Goal: Task Accomplishment & Management: Complete application form

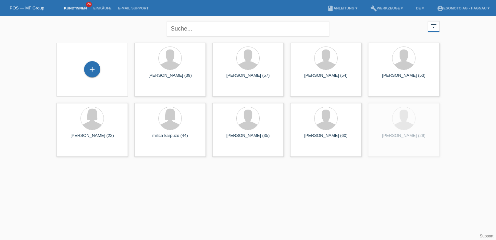
click at [73, 95] on div "+" at bounding box center [92, 70] width 71 height 54
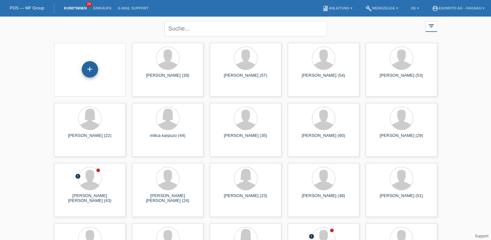
click at [88, 69] on div "+" at bounding box center [90, 69] width 16 height 11
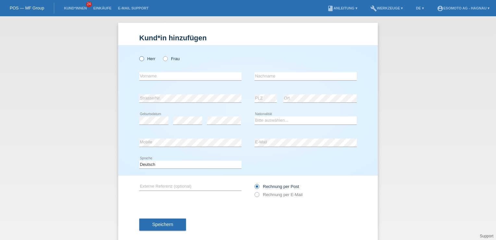
click at [144, 58] on label "Herr" at bounding box center [147, 58] width 16 height 5
click at [144, 58] on input "Herr" at bounding box center [141, 58] width 4 height 4
radio input "true"
click at [149, 76] on input "text" at bounding box center [190, 76] width 102 height 8
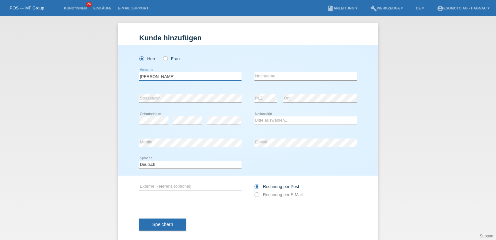
type input "Emilio"
type input "Valseini"
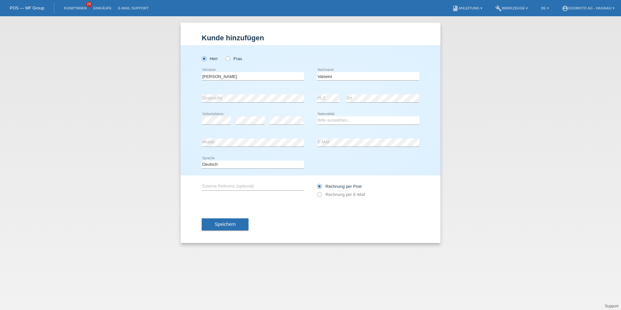
click at [254, 107] on div "error Strasse/Nr." at bounding box center [253, 98] width 102 height 22
click at [219, 130] on div "error Geburtsdatum" at bounding box center [216, 120] width 29 height 22
click at [243, 124] on icon at bounding box center [249, 124] width 29 height 0
click at [244, 120] on div "error" at bounding box center [249, 120] width 29 height 8
click at [353, 119] on select "Bitte auswählen... Schweiz Deutschland Liechtenstein Österreich ------------ Af…" at bounding box center [368, 120] width 102 height 8
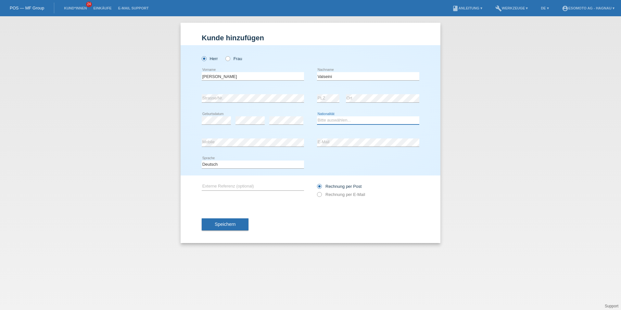
select select "IT"
click at [317, 116] on select "Bitte auswählen... Schweiz Deutschland Liechtenstein Österreich ------------ Af…" at bounding box center [368, 120] width 102 height 8
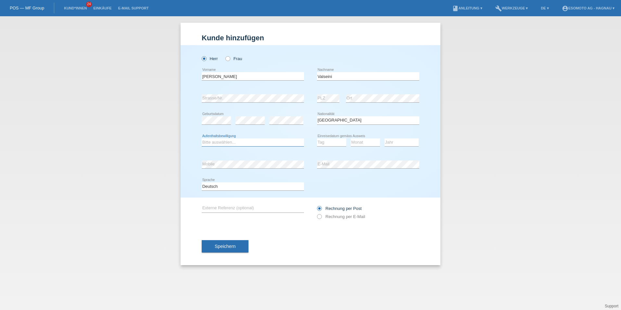
click at [213, 143] on select "Bitte auswählen... C B B - Flüchtlingsstatus Andere" at bounding box center [253, 142] width 102 height 8
select select "C"
click at [202, 138] on select "Bitte auswählen... C B B - Flüchtlingsstatus Andere" at bounding box center [253, 142] width 102 height 8
click at [328, 140] on select "Tag 01 02 03 04 05 06 07 08 09 10 11" at bounding box center [331, 142] width 29 height 8
select select "20"
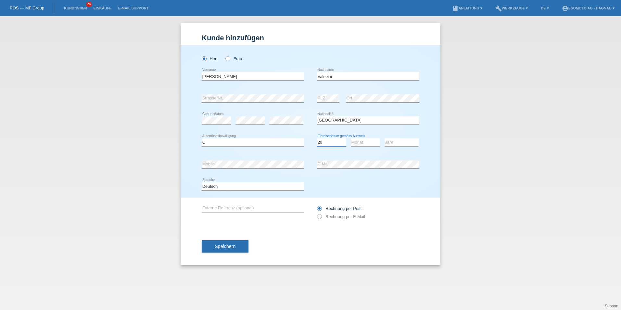
click at [317, 138] on select "Tag 01 02 03 04 05 06 07 08 09 10 11" at bounding box center [331, 142] width 29 height 8
click at [358, 144] on select "Monat 01 02 03 04 05 06 07 08 09 10 11" at bounding box center [365, 142] width 29 height 8
select select "03"
click at [351, 138] on select "Monat 01 02 03 04 05 06 07 08 09 10 11" at bounding box center [365, 142] width 29 height 8
click at [396, 141] on select "Jahr 2025 2024 2023 2022 2021 2020 2019 2018 2017 2016 2015 2014 2013 2012 2011…" at bounding box center [401, 142] width 34 height 8
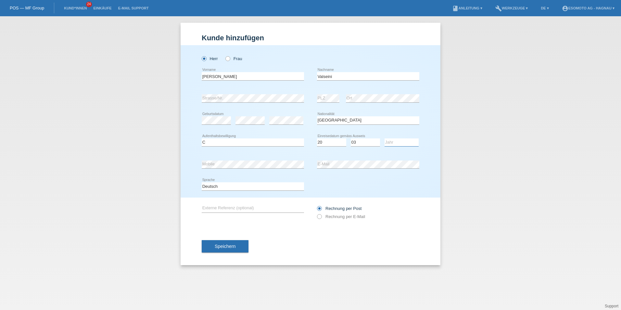
select select "1980"
click at [384, 138] on select "Jahr 2025 2024 2023 2022 2021 2020 2019 2018 2017 2016 2015 2014 2013 2012 2011…" at bounding box center [401, 142] width 34 height 8
click at [207, 239] on button "Speichern" at bounding box center [225, 246] width 47 height 12
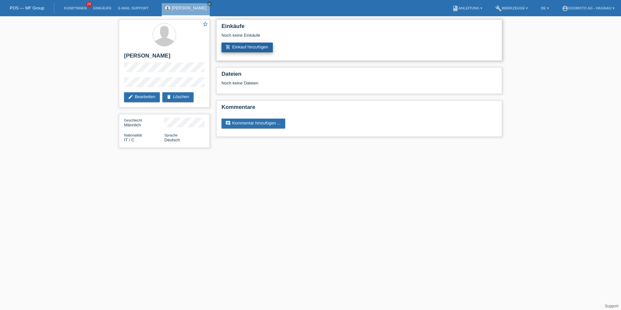
click at [250, 45] on link "add_shopping_cart Einkauf hinzufügen" at bounding box center [246, 48] width 51 height 10
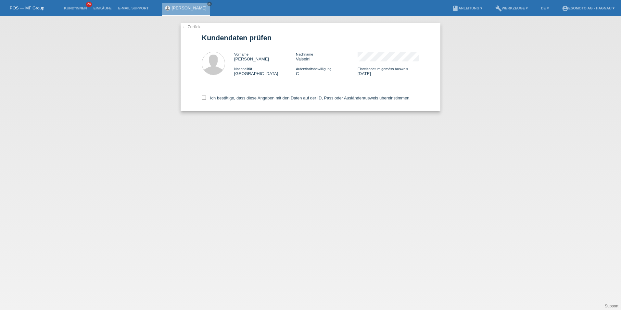
click at [205, 95] on div "Ich bestätige, dass diese Angaben mit den Daten auf der ID, Pass oder Ausländer…" at bounding box center [311, 96] width 218 height 29
click at [204, 99] on icon at bounding box center [204, 97] width 4 height 4
click at [204, 99] on input "Ich bestätige, dass diese Angaben mit den Daten auf der ID, Pass oder Ausländer…" at bounding box center [204, 97] width 4 height 4
checkbox input "true"
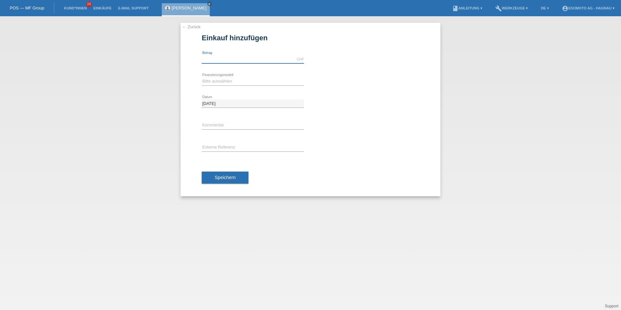
click at [213, 59] on input "text" at bounding box center [253, 59] width 102 height 8
type input "3490.00"
click at [211, 80] on select "Bitte auswählen Fixe Raten Kauf auf Rechnung mit Teilzahlungsoption" at bounding box center [253, 81] width 102 height 8
select select "69"
click at [202, 77] on select "Bitte auswählen Fixe Raten Kauf auf Rechnung mit Teilzahlungsoption" at bounding box center [253, 81] width 102 height 8
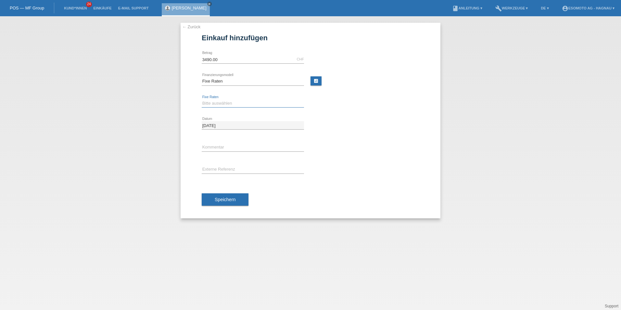
click at [211, 101] on select "Bitte auswählen 12 Raten 24 Raten 36 Raten 48 Raten" at bounding box center [253, 103] width 102 height 8
select select "139"
click at [202, 99] on select "Bitte auswählen 12 Raten 24 Raten 36 Raten 48 Raten" at bounding box center [253, 103] width 102 height 8
click at [223, 198] on span "Speichern" at bounding box center [225, 199] width 21 height 5
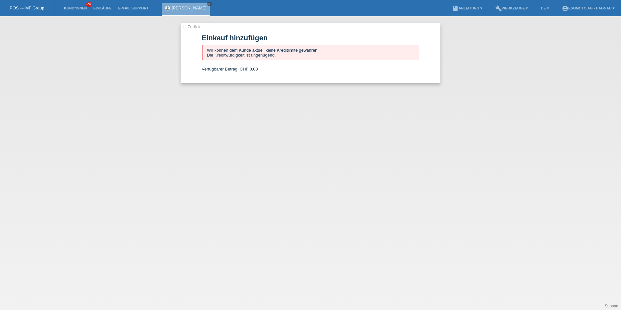
click at [208, 2] on icon "close" at bounding box center [209, 3] width 3 height 3
click at [184, 25] on link "← Zurück" at bounding box center [191, 26] width 18 height 5
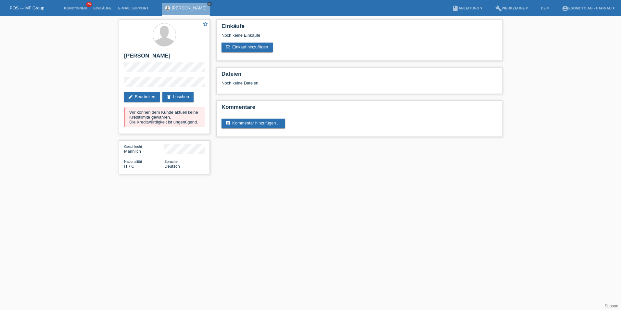
click at [208, 5] on icon "close" at bounding box center [209, 3] width 3 height 3
click at [67, 9] on link "Kund*innen" at bounding box center [75, 8] width 29 height 4
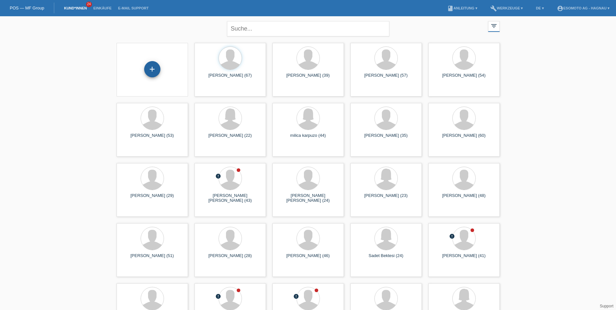
click at [153, 75] on div "+" at bounding box center [152, 69] width 16 height 16
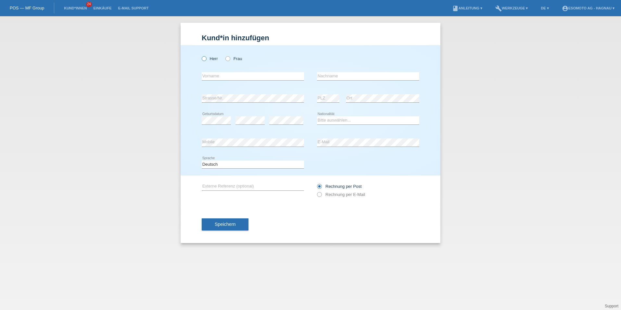
click at [201, 55] on icon at bounding box center [201, 55] width 0 height 0
click at [206, 60] on input "Herr" at bounding box center [204, 58] width 4 height 4
radio input "true"
click at [215, 73] on input "text" at bounding box center [253, 76] width 102 height 8
type input "Atici"
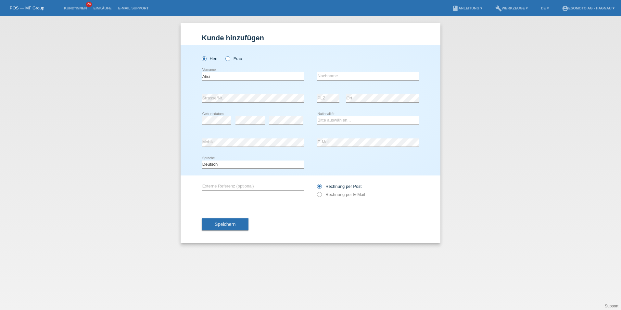
click at [224, 55] on icon at bounding box center [224, 55] width 0 height 0
click at [227, 58] on input "Frau" at bounding box center [227, 58] width 4 height 4
radio input "true"
click at [335, 78] on input "text" at bounding box center [368, 76] width 102 height 8
type input "Yurdakul"
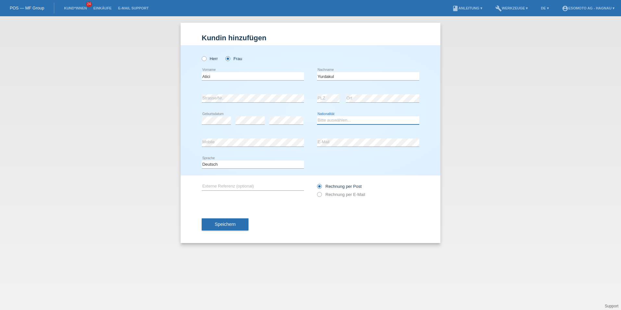
click at [339, 122] on select "Bitte auswählen... Schweiz Deutschland Liechtenstein Österreich ------------ Af…" at bounding box center [368, 120] width 102 height 8
select select "CH"
click at [317, 116] on select "Bitte auswählen... Schweiz Deutschland Liechtenstein Österreich ------------ Af…" at bounding box center [368, 120] width 102 height 8
click at [255, 79] on input "Atici" at bounding box center [253, 76] width 102 height 8
type input "A"
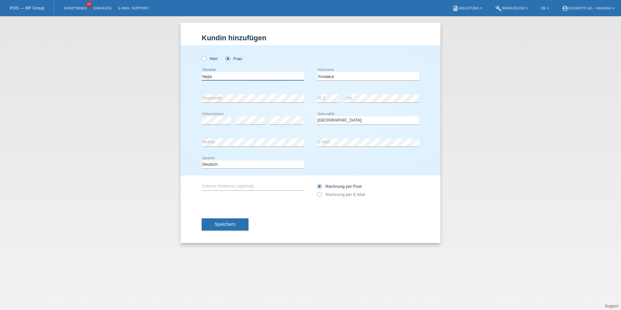
type input "Nejla"
click at [339, 78] on input "Yurdakul" at bounding box center [368, 76] width 102 height 8
type input "Yurdakul-Atici"
click at [229, 220] on button "Speichern" at bounding box center [225, 224] width 47 height 12
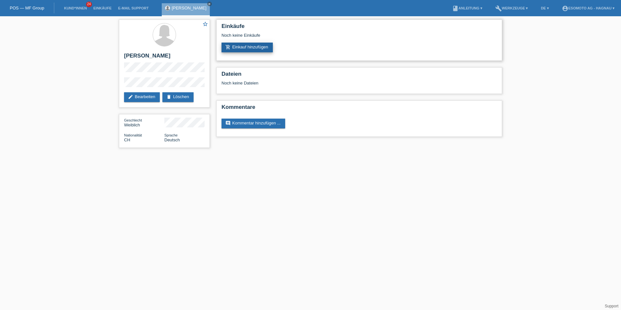
click at [260, 45] on link "add_shopping_cart Einkauf hinzufügen" at bounding box center [246, 48] width 51 height 10
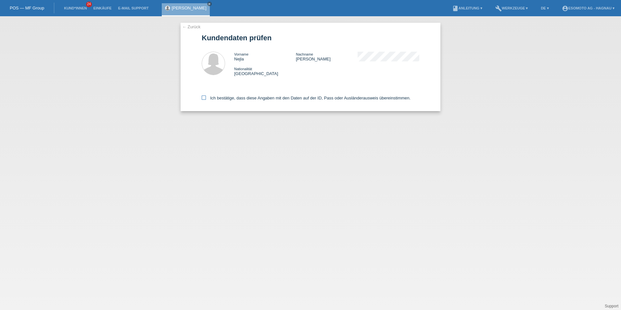
click at [202, 97] on icon at bounding box center [204, 97] width 4 height 4
click at [202, 97] on input "Ich bestätige, dass diese Angaben mit den Daten auf der ID, Pass oder Ausländer…" at bounding box center [204, 97] width 4 height 4
checkbox input "true"
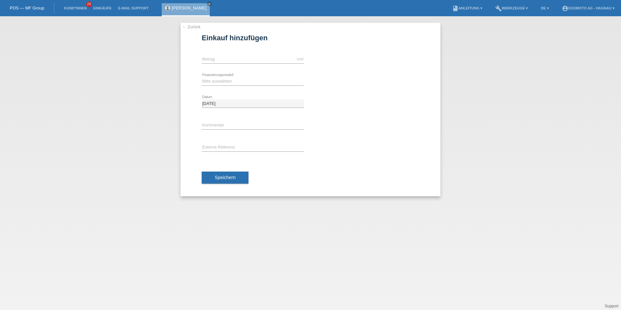
click at [229, 64] on div "CHF error [GEOGRAPHIC_DATA]" at bounding box center [253, 59] width 102 height 22
click at [230, 62] on input "text" at bounding box center [253, 59] width 102 height 8
type input "2690.00"
click at [215, 82] on select "Bitte auswählen Fixe Raten Kauf auf Rechnung mit Teilzahlungsoption" at bounding box center [253, 81] width 102 height 8
select select "69"
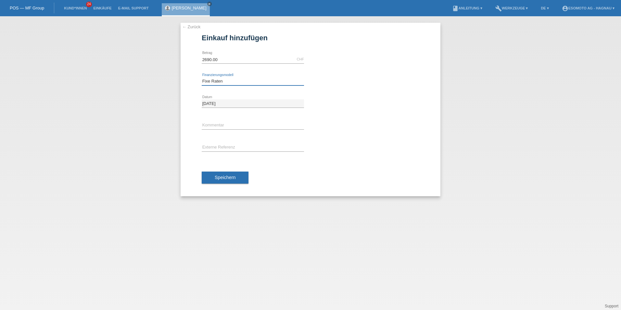
click at [202, 77] on select "Bitte auswählen Fixe Raten Kauf auf Rechnung mit Teilzahlungsoption" at bounding box center [253, 81] width 102 height 8
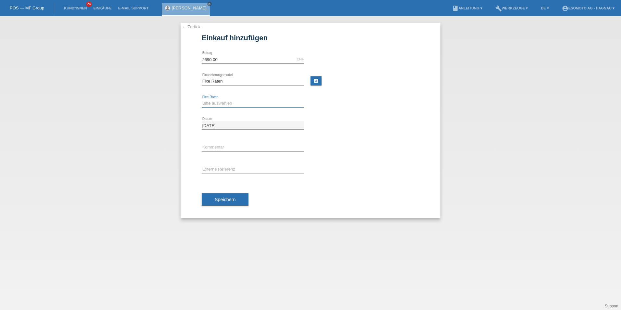
click at [213, 102] on select "Bitte auswählen 12 Raten 24 Raten 36 Raten 48 Raten" at bounding box center [253, 103] width 102 height 8
select select "139"
click at [202, 99] on select "Bitte auswählen 12 Raten 24 Raten 36 Raten 48 Raten" at bounding box center [253, 103] width 102 height 8
click at [225, 200] on span "Speichern" at bounding box center [225, 199] width 21 height 5
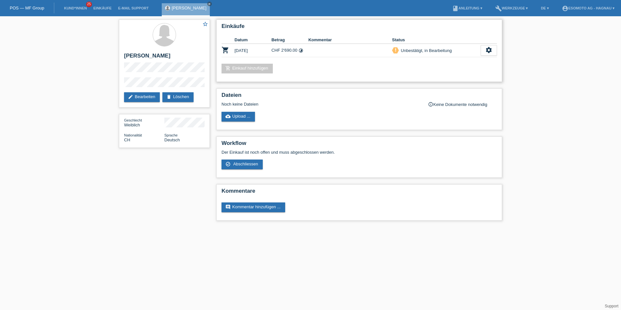
drag, startPoint x: 283, startPoint y: 51, endPoint x: 298, endPoint y: 50, distance: 15.3
click at [298, 50] on td "CHF 2'690.00 timelapse" at bounding box center [289, 50] width 37 height 13
click at [97, 225] on div "star_border [PERSON_NAME] edit Bearbeiten delete Löschen Geschlecht Weiblich Na…" at bounding box center [310, 121] width 621 height 211
